Goal: Information Seeking & Learning: Learn about a topic

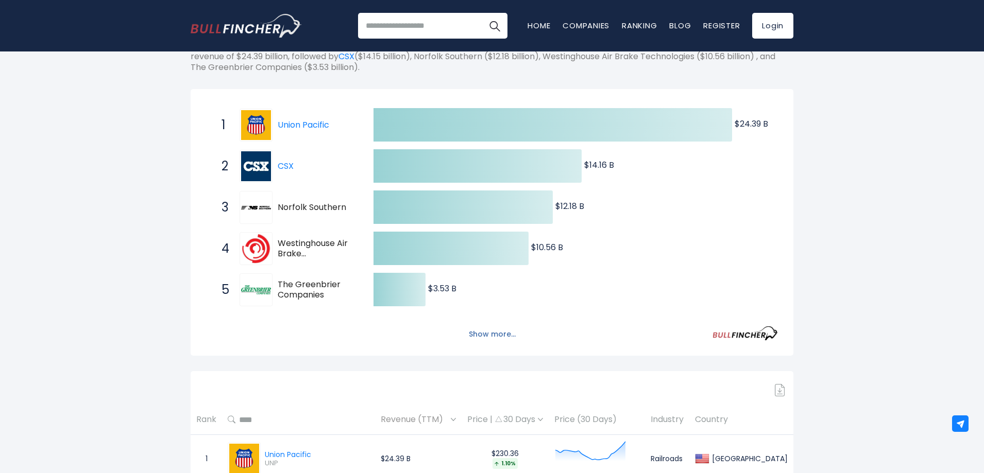
click at [492, 335] on button "Show more..." at bounding box center [492, 334] width 59 height 17
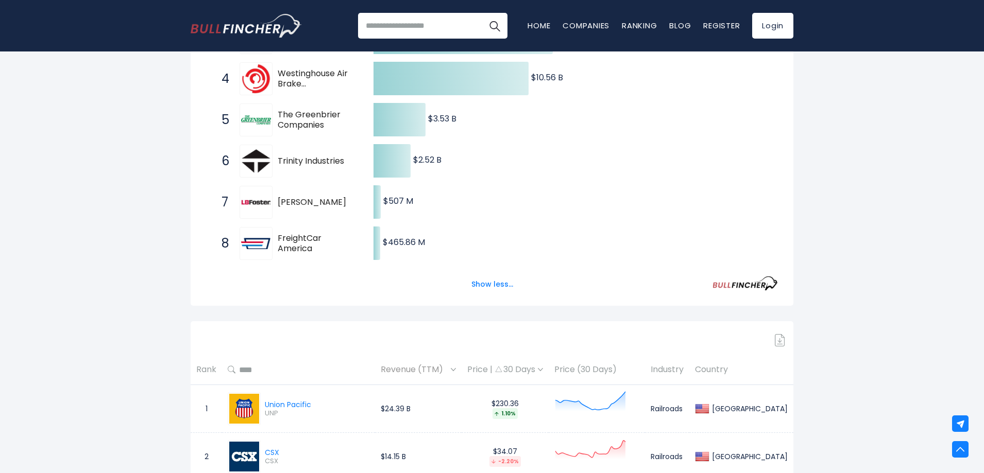
drag, startPoint x: 140, startPoint y: 169, endPoint x: 141, endPoint y: 210, distance: 40.7
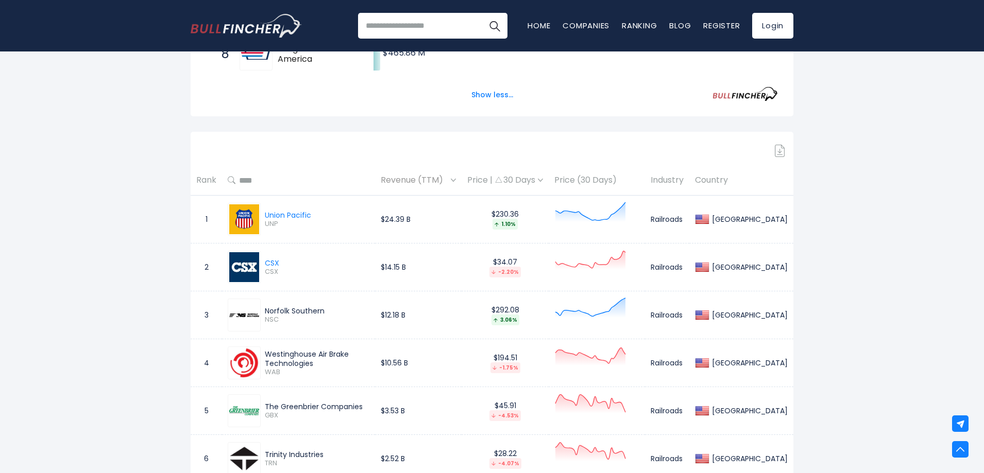
drag, startPoint x: 147, startPoint y: 244, endPoint x: 147, endPoint y: 293, distance: 48.9
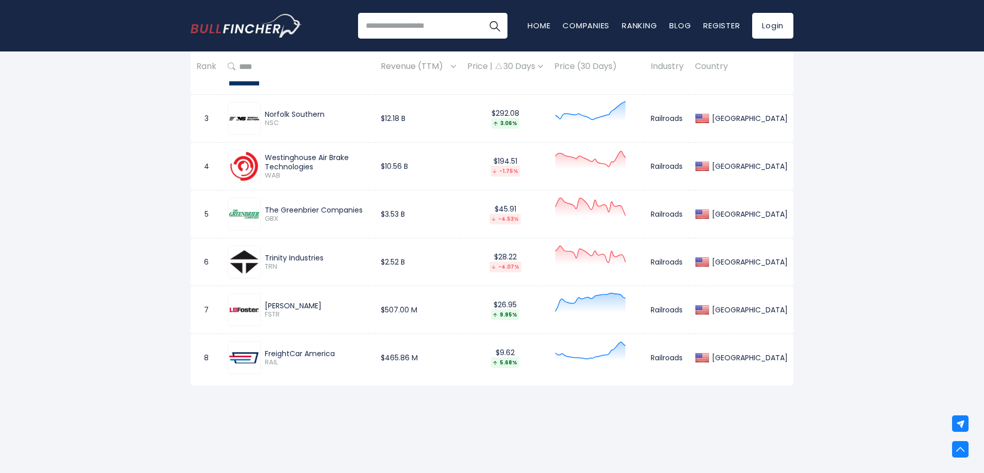
scroll to position [720, 0]
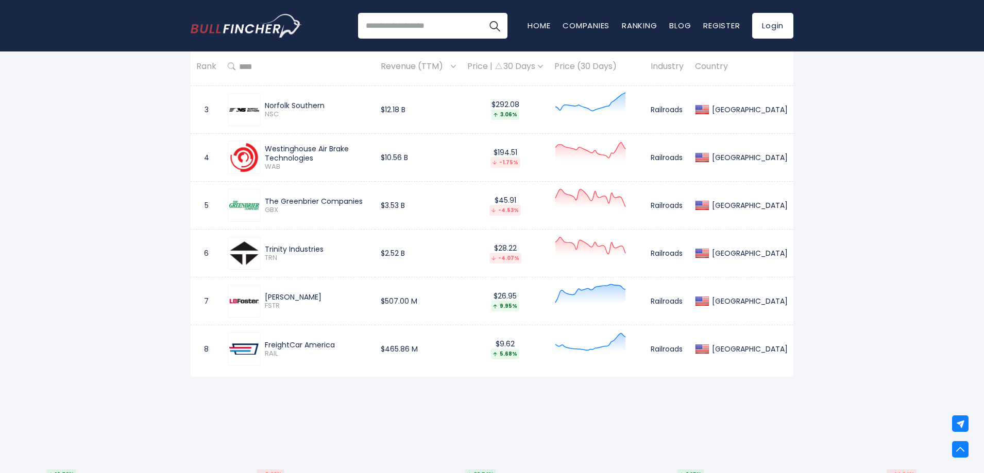
drag, startPoint x: 165, startPoint y: 265, endPoint x: 168, endPoint y: 286, distance: 21.9
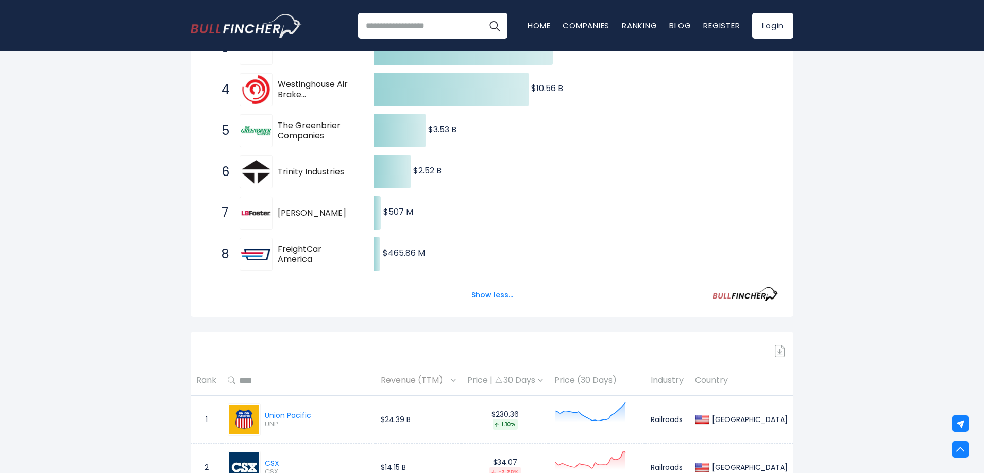
scroll to position [0, 0]
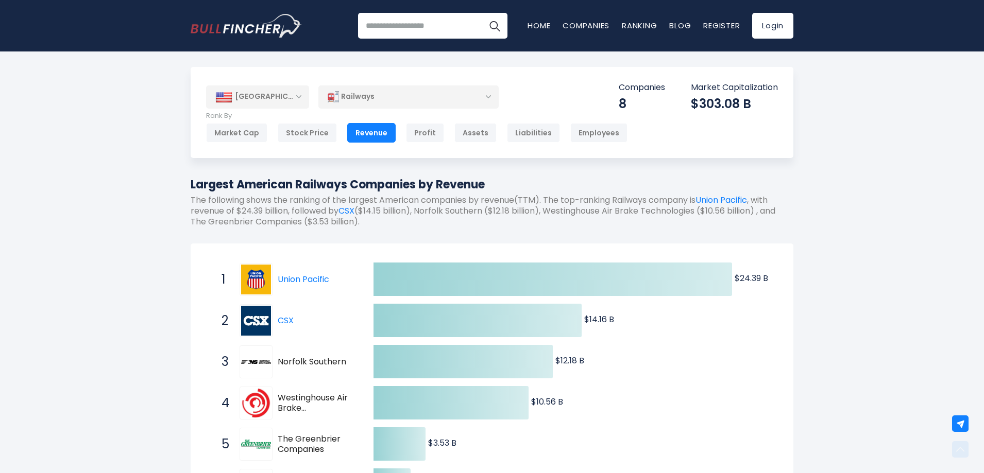
drag, startPoint x: 161, startPoint y: 291, endPoint x: 195, endPoint y: 125, distance: 169.7
click at [267, 22] on img "Go to homepage" at bounding box center [246, 26] width 111 height 24
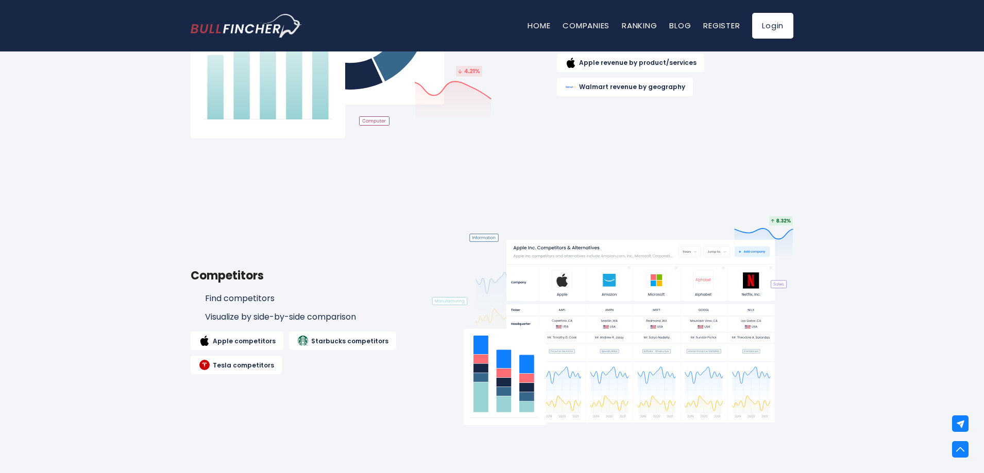
scroll to position [1063, 0]
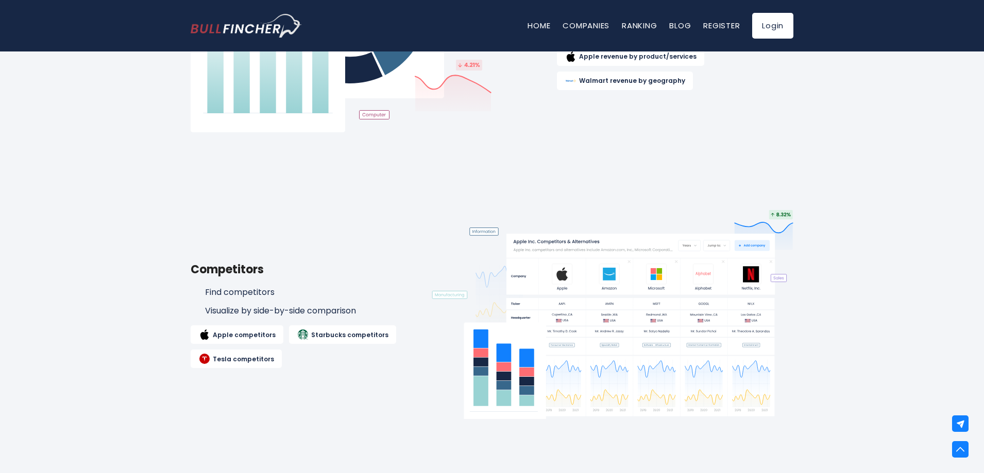
click at [355, 336] on link "Starbucks competitors" at bounding box center [342, 335] width 107 height 19
